Goal: Task Accomplishment & Management: Use online tool/utility

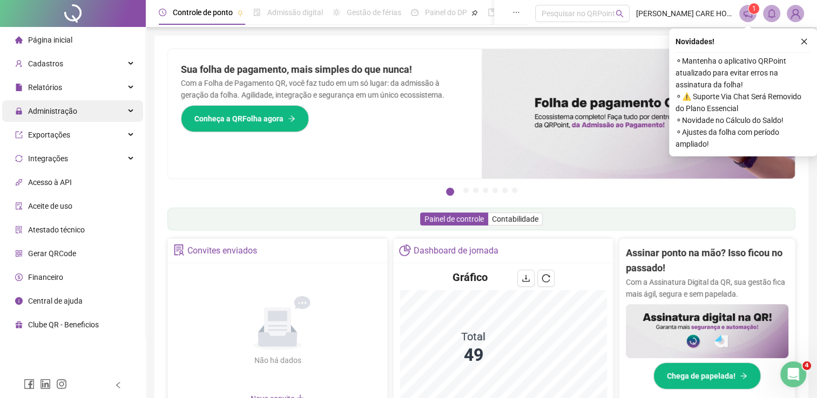
click at [69, 117] on span "Administração" at bounding box center [46, 111] width 62 height 22
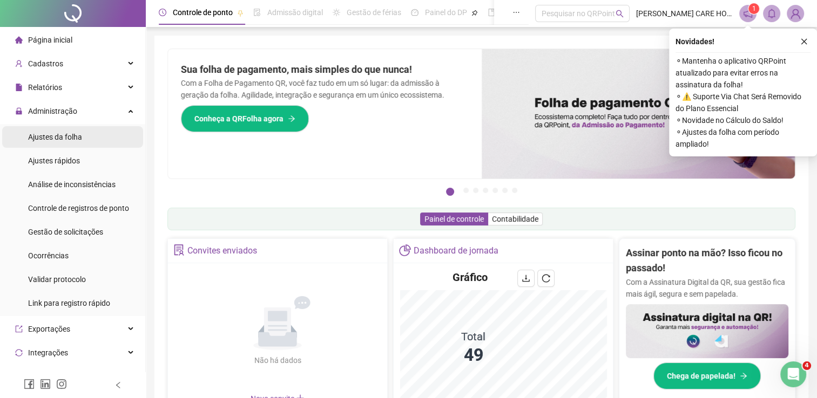
click at [76, 137] on span "Ajustes da folha" at bounding box center [55, 137] width 54 height 9
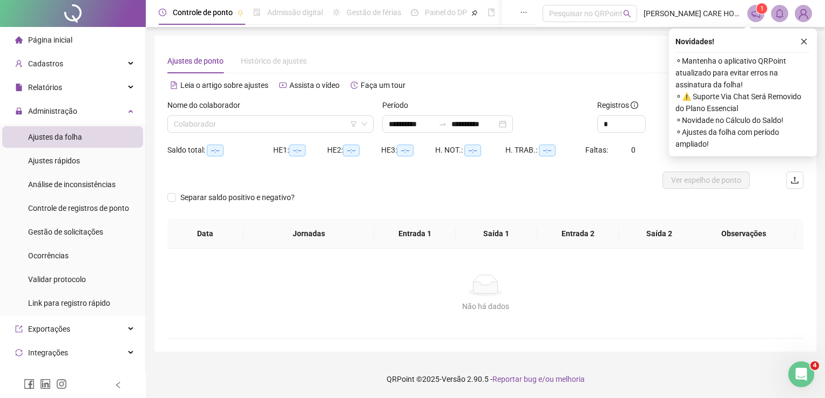
type input "**********"
click at [77, 84] on div "Relatórios" at bounding box center [72, 88] width 141 height 22
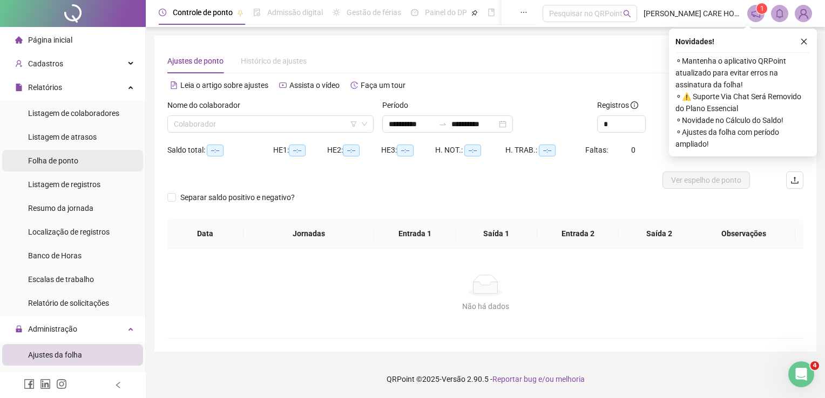
click at [80, 167] on li "Folha de ponto" at bounding box center [72, 161] width 141 height 22
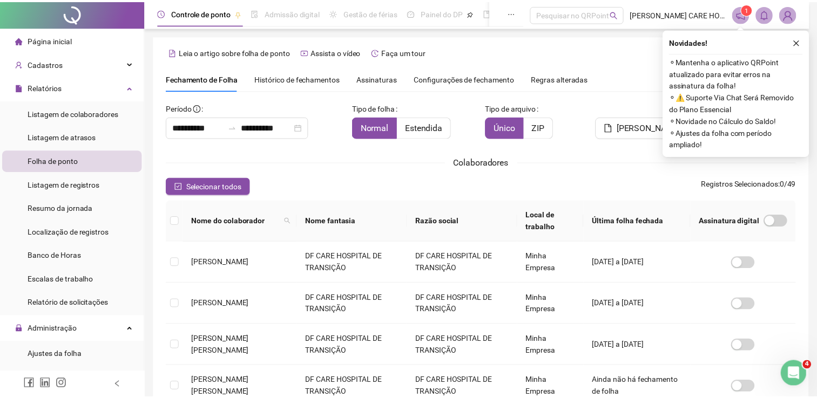
scroll to position [22, 0]
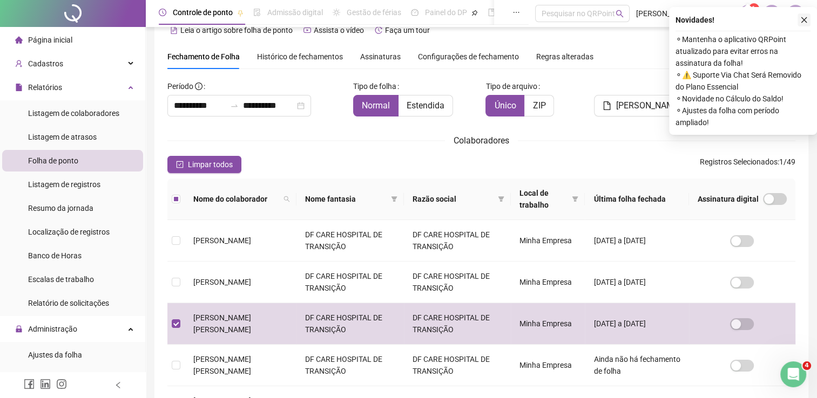
click at [808, 18] on button "button" at bounding box center [803, 19] width 13 height 13
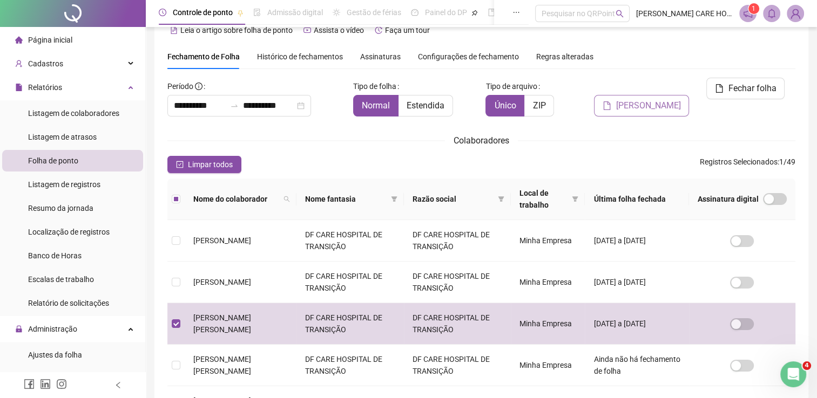
click at [680, 95] on button "[PERSON_NAME]" at bounding box center [641, 106] width 95 height 22
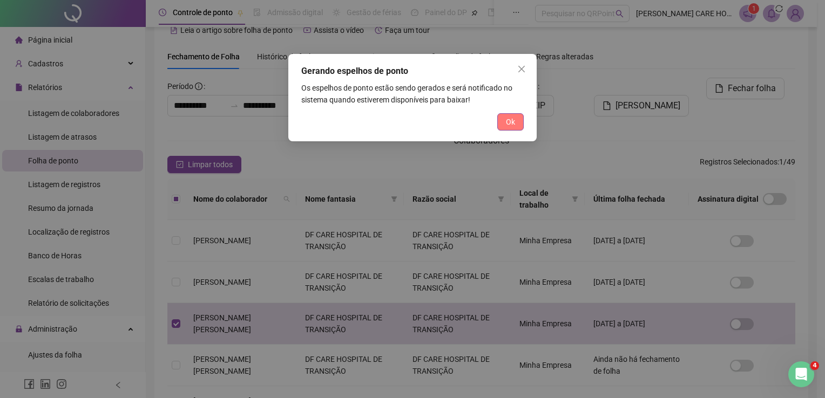
click at [517, 118] on button "Ok" at bounding box center [510, 121] width 26 height 17
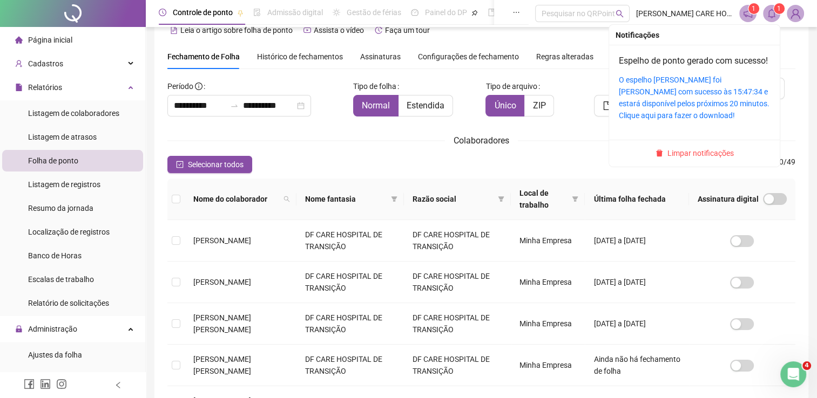
click at [779, 14] on span at bounding box center [771, 13] width 17 height 17
click at [707, 110] on div "O espelho [PERSON_NAME] foi [PERSON_NAME] com sucesso às 15:47:34 e estará disp…" at bounding box center [694, 98] width 151 height 48
click at [701, 103] on link "O espelho [PERSON_NAME] foi [PERSON_NAME] com sucesso às 15:47:34 e estará disp…" at bounding box center [694, 98] width 151 height 44
